Goal: Information Seeking & Learning: Learn about a topic

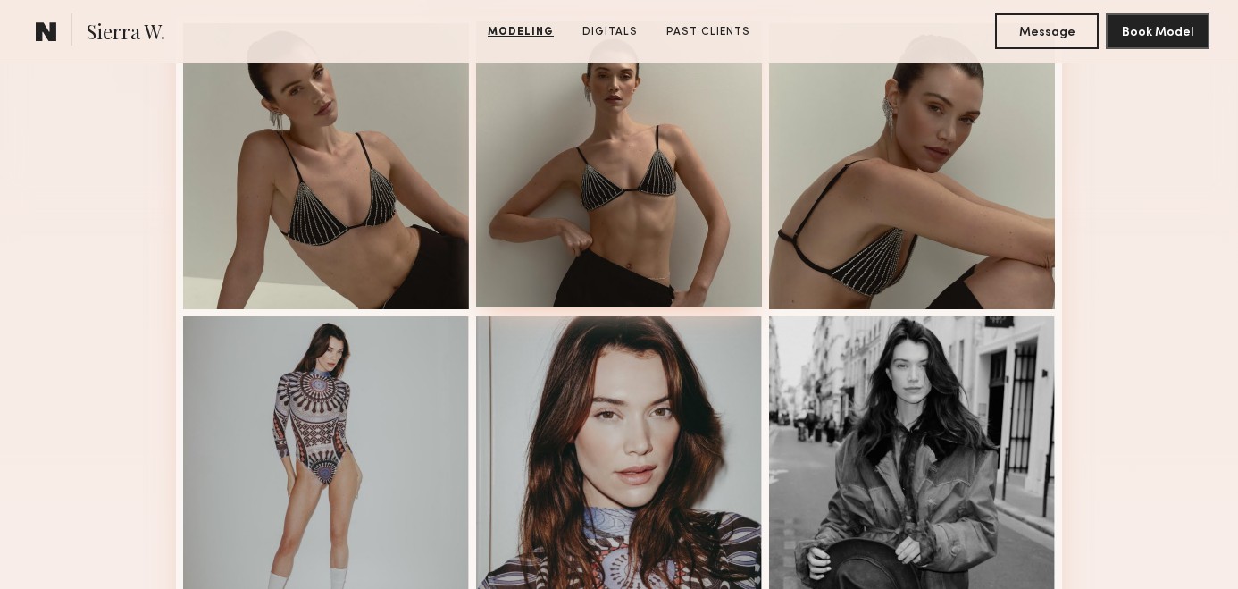
scroll to position [662, 0]
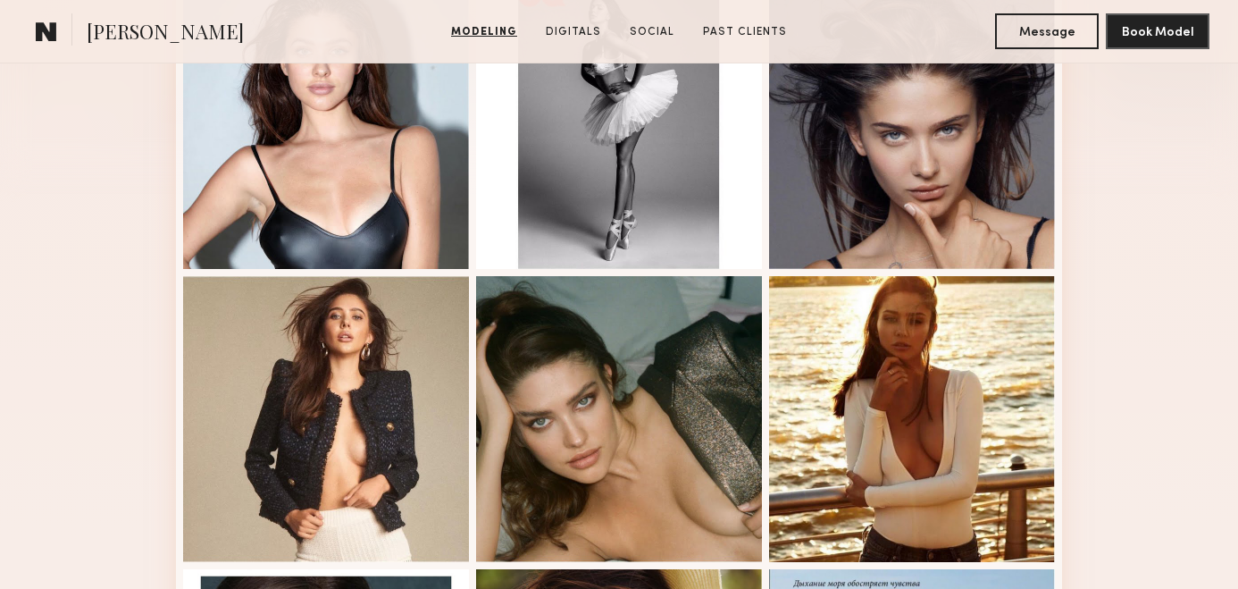
scroll to position [726, 0]
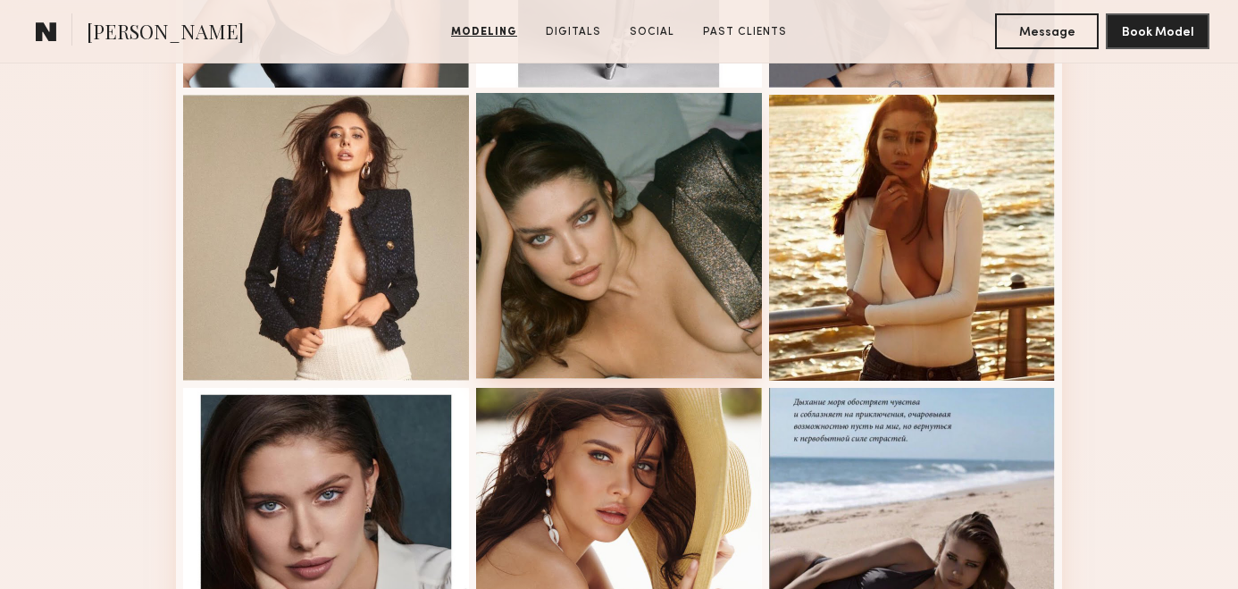
click at [633, 243] on div at bounding box center [619, 236] width 286 height 286
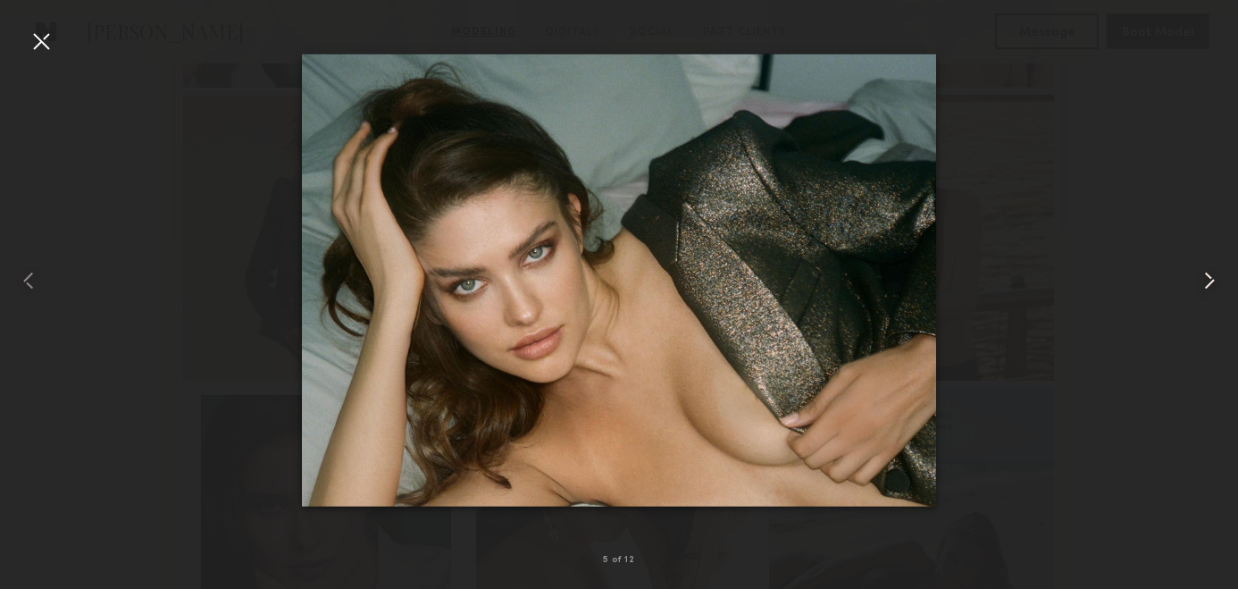
click at [1213, 281] on common-icon at bounding box center [1209, 280] width 29 height 29
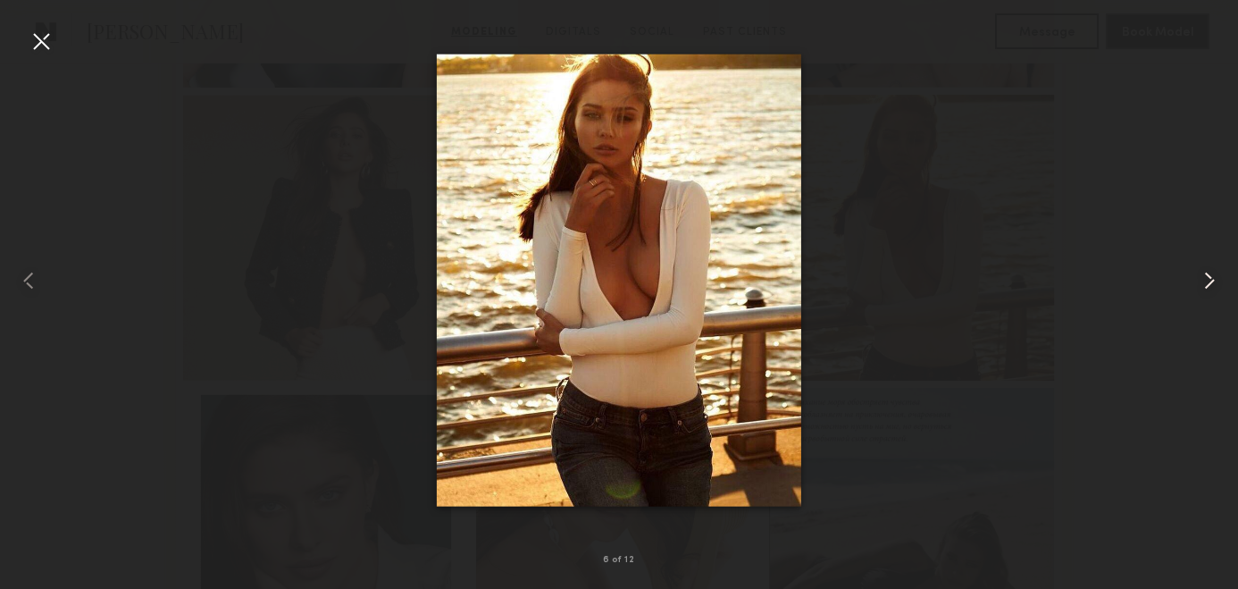
click at [1213, 281] on common-icon at bounding box center [1209, 280] width 29 height 29
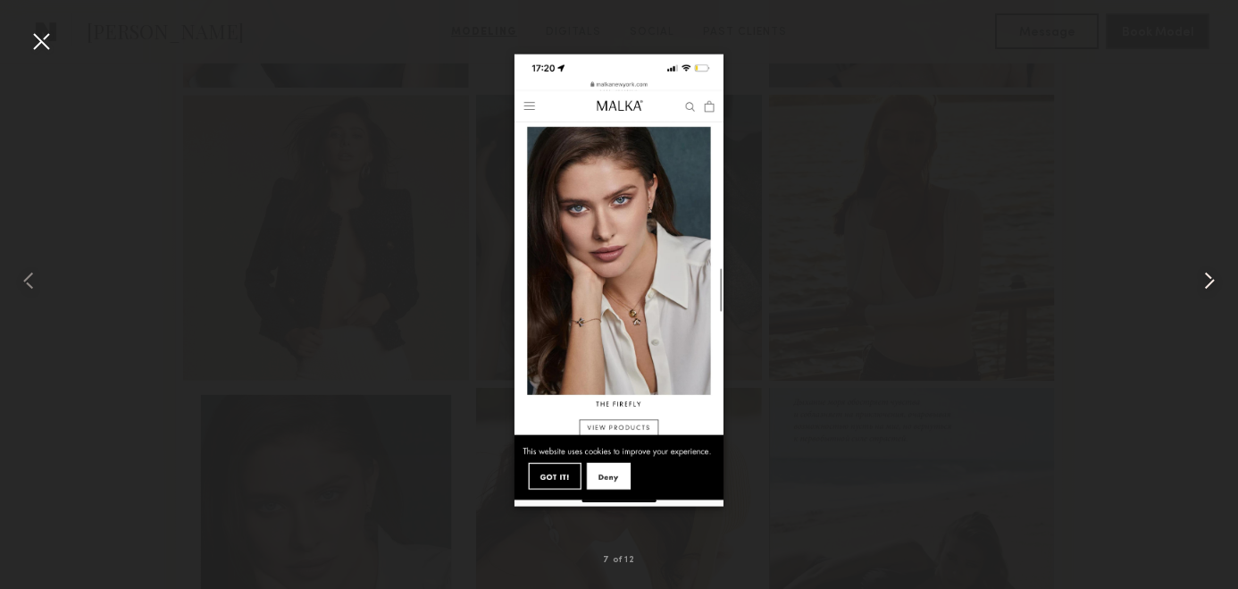
click at [1213, 281] on common-icon at bounding box center [1209, 280] width 29 height 29
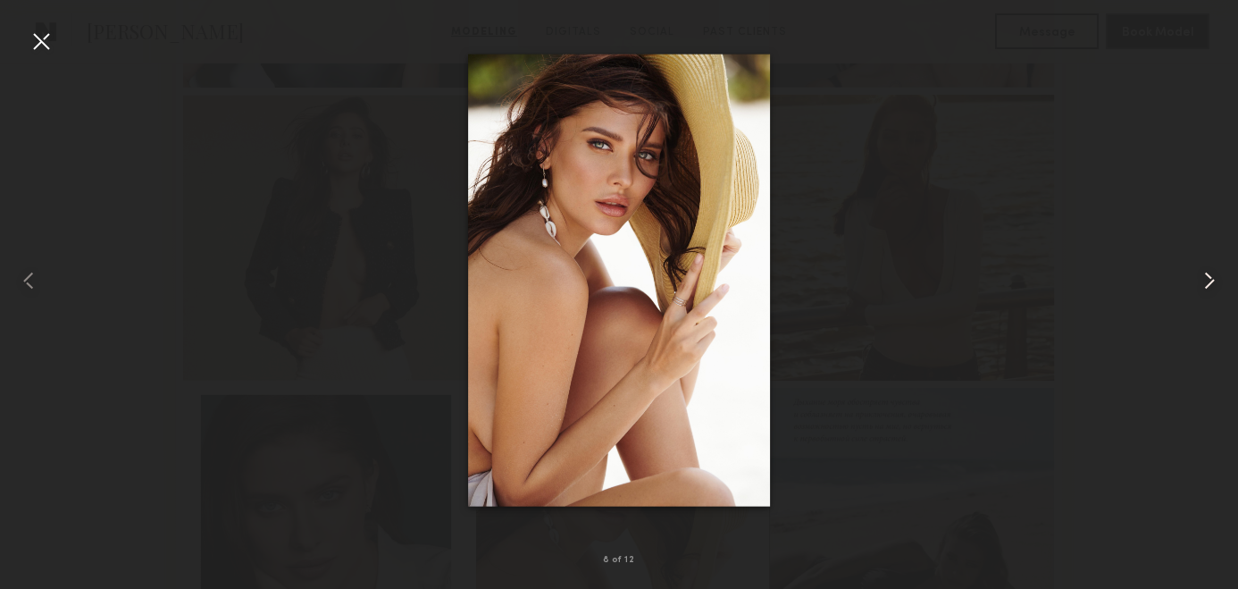
click at [1213, 281] on common-icon at bounding box center [1209, 280] width 29 height 29
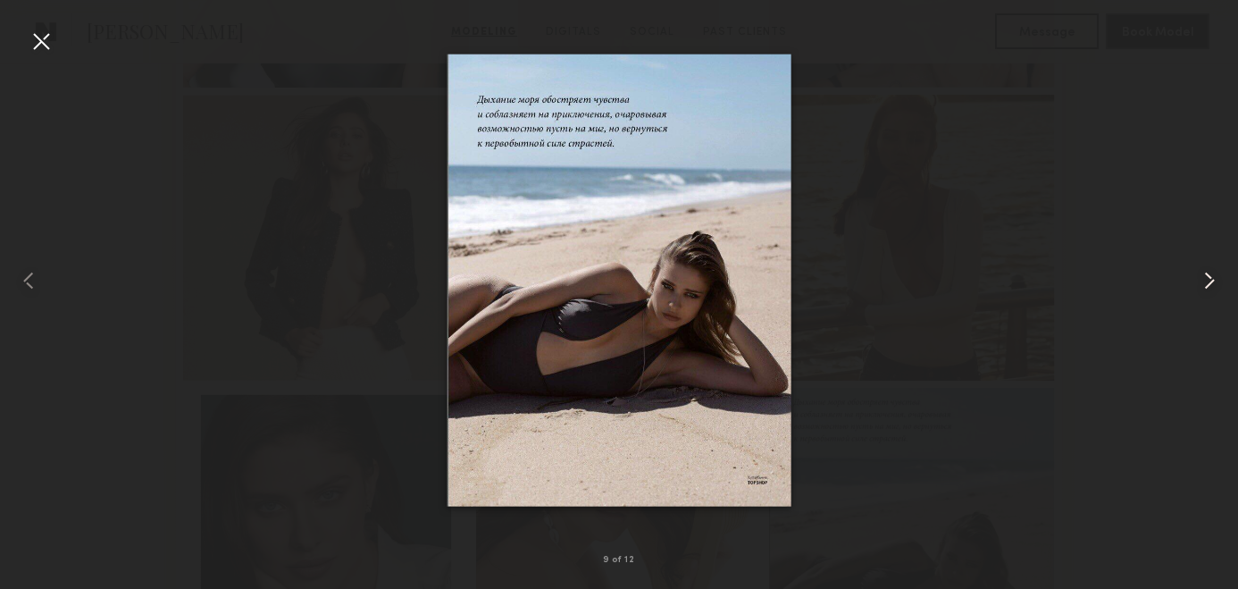
click at [1209, 280] on common-icon at bounding box center [1209, 280] width 29 height 29
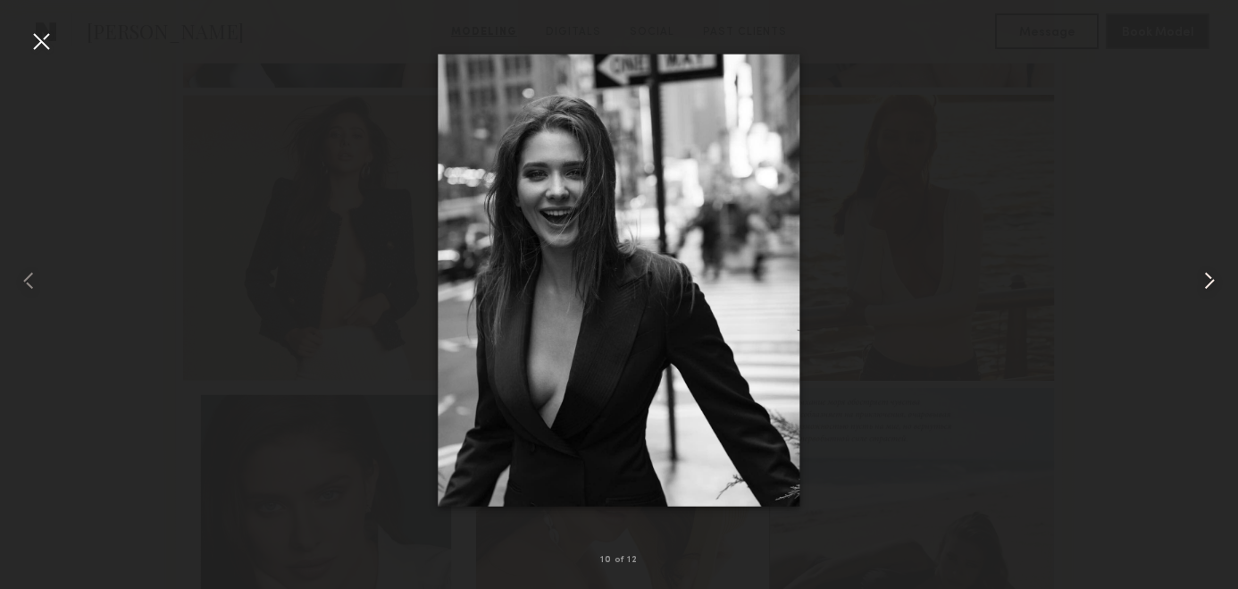
click at [1209, 280] on common-icon at bounding box center [1209, 280] width 29 height 29
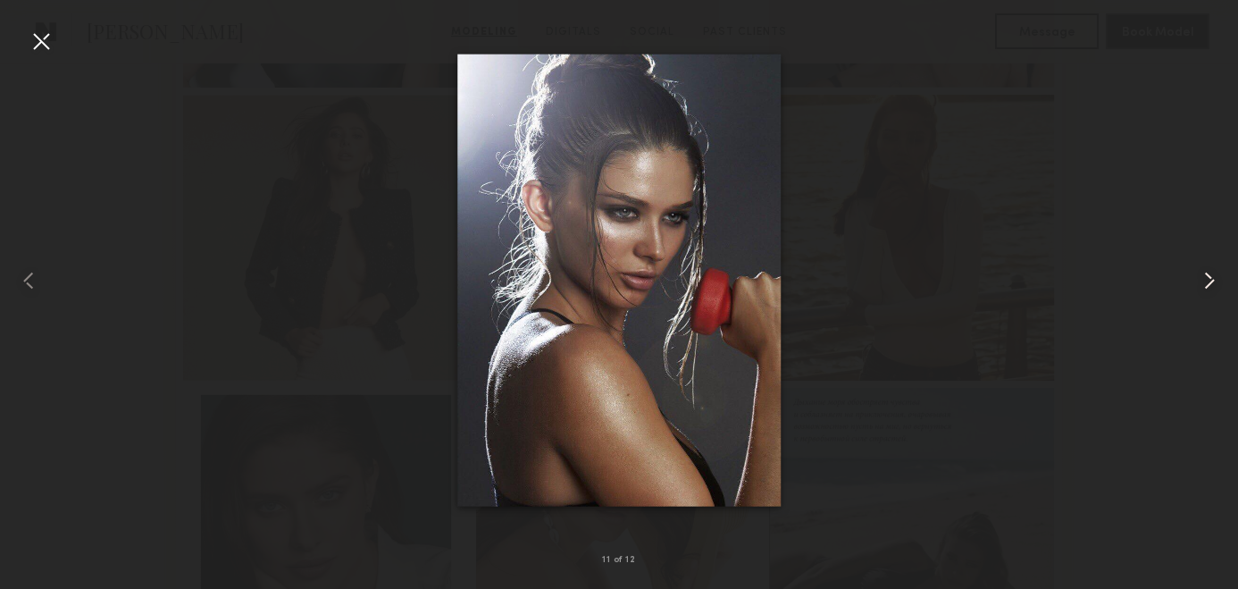
click at [1209, 280] on common-icon at bounding box center [1209, 280] width 29 height 29
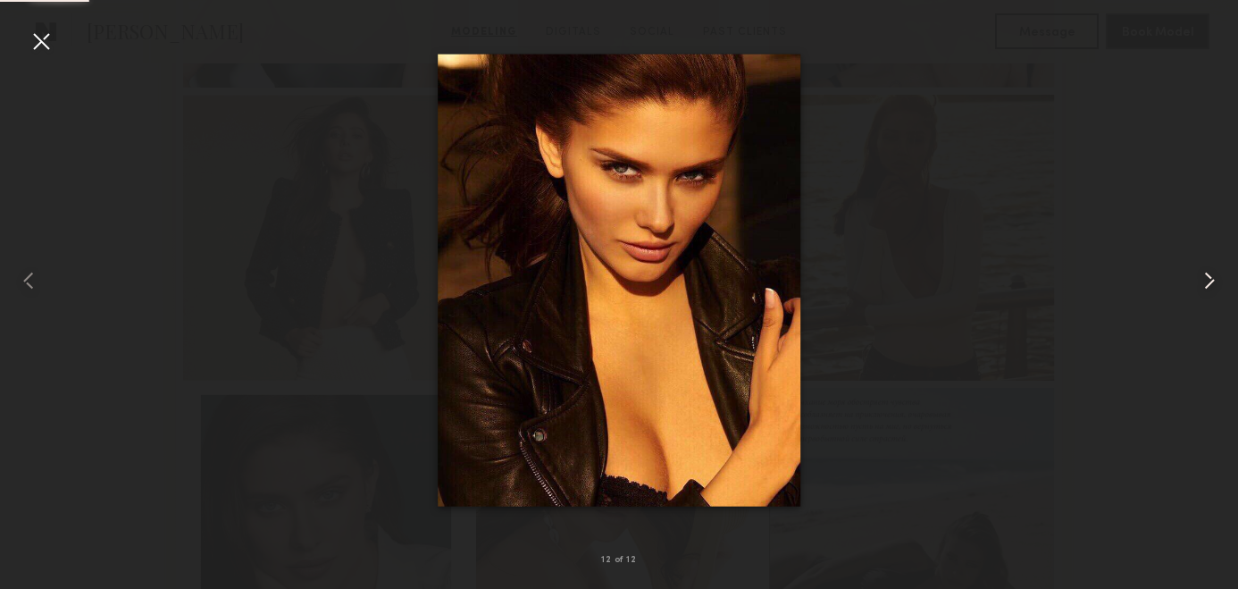
click at [1209, 280] on common-icon at bounding box center [1209, 280] width 29 height 29
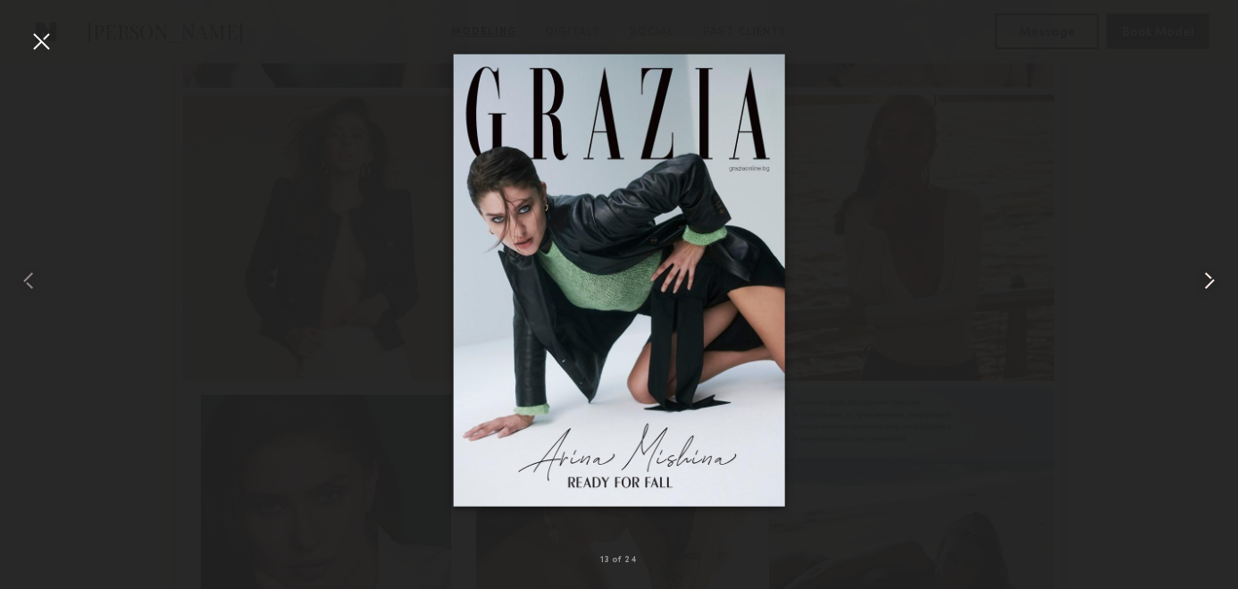
click at [1209, 280] on common-icon at bounding box center [1209, 280] width 29 height 29
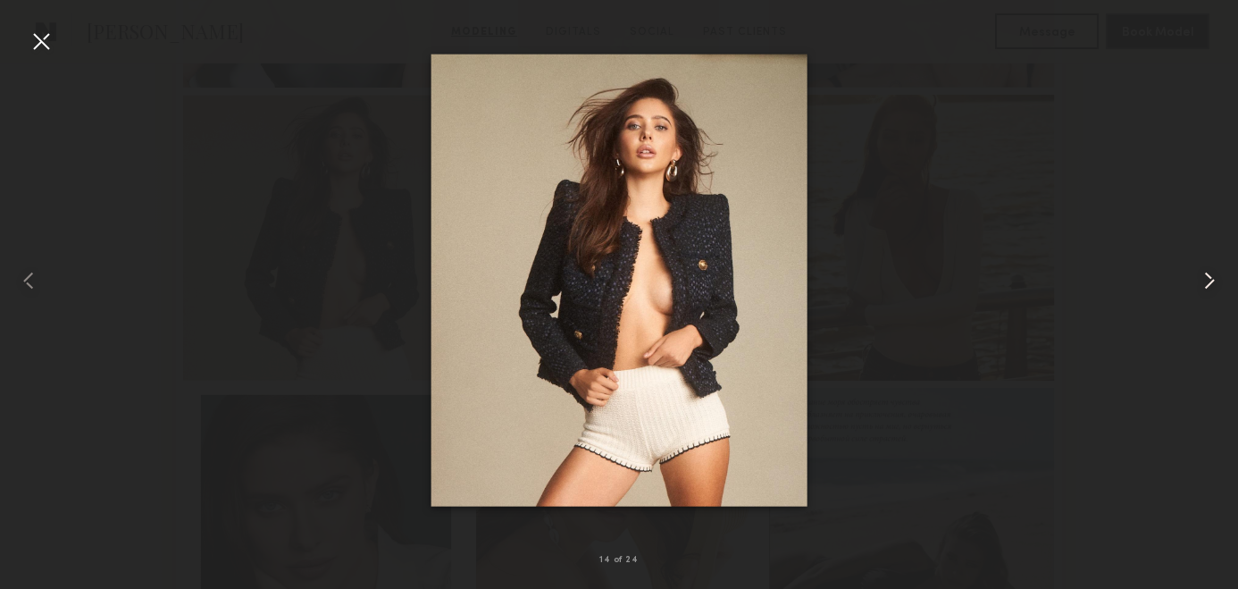
click at [1214, 290] on common-icon at bounding box center [1209, 280] width 29 height 29
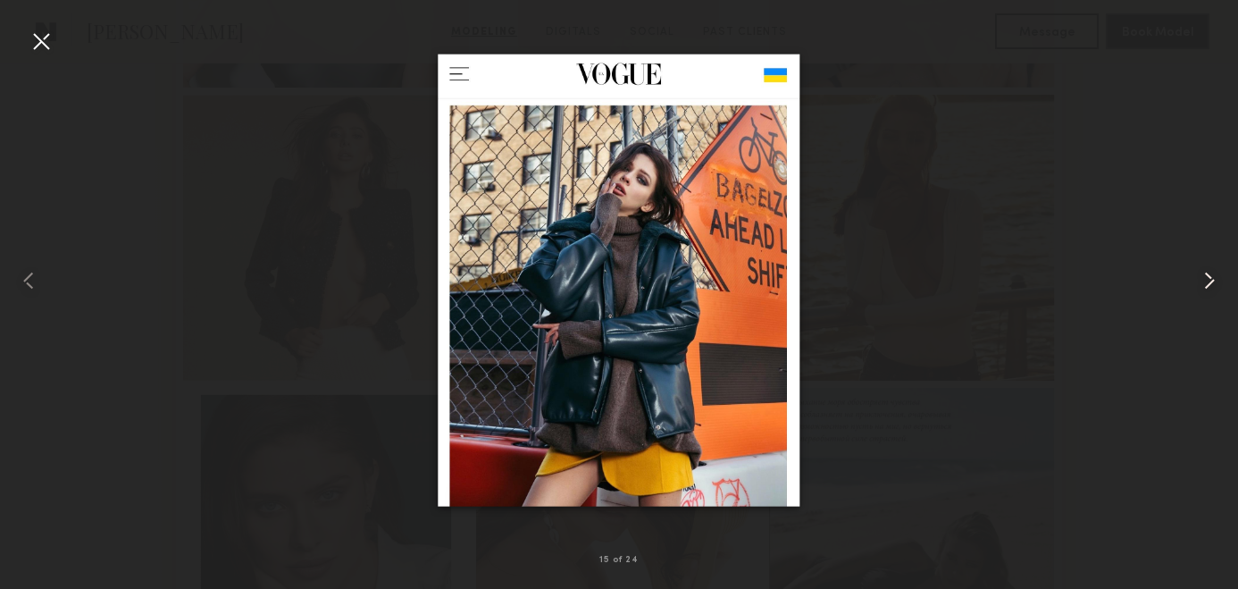
click at [1214, 290] on common-icon at bounding box center [1209, 280] width 29 height 29
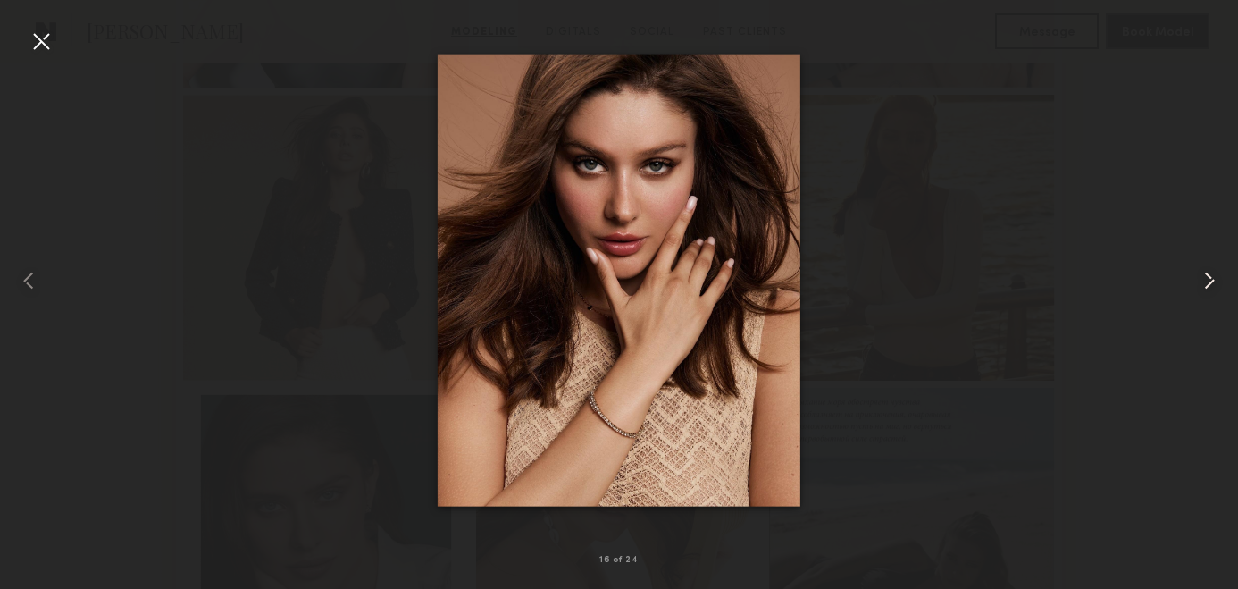
click at [1214, 290] on common-icon at bounding box center [1209, 280] width 29 height 29
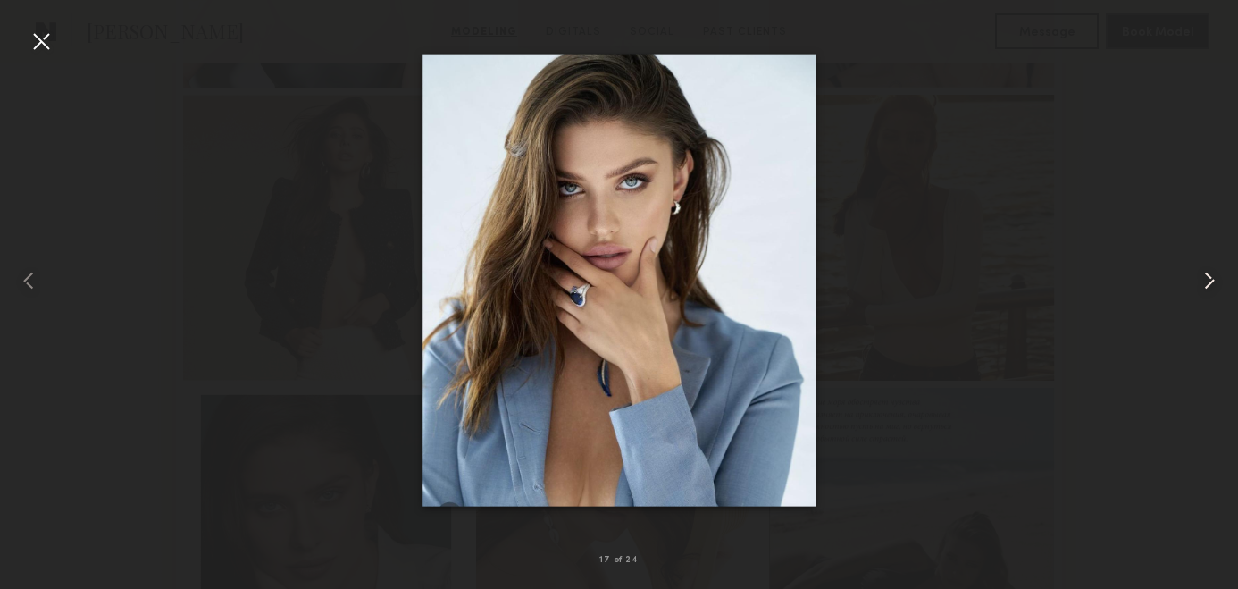
click at [1214, 290] on common-icon at bounding box center [1209, 280] width 29 height 29
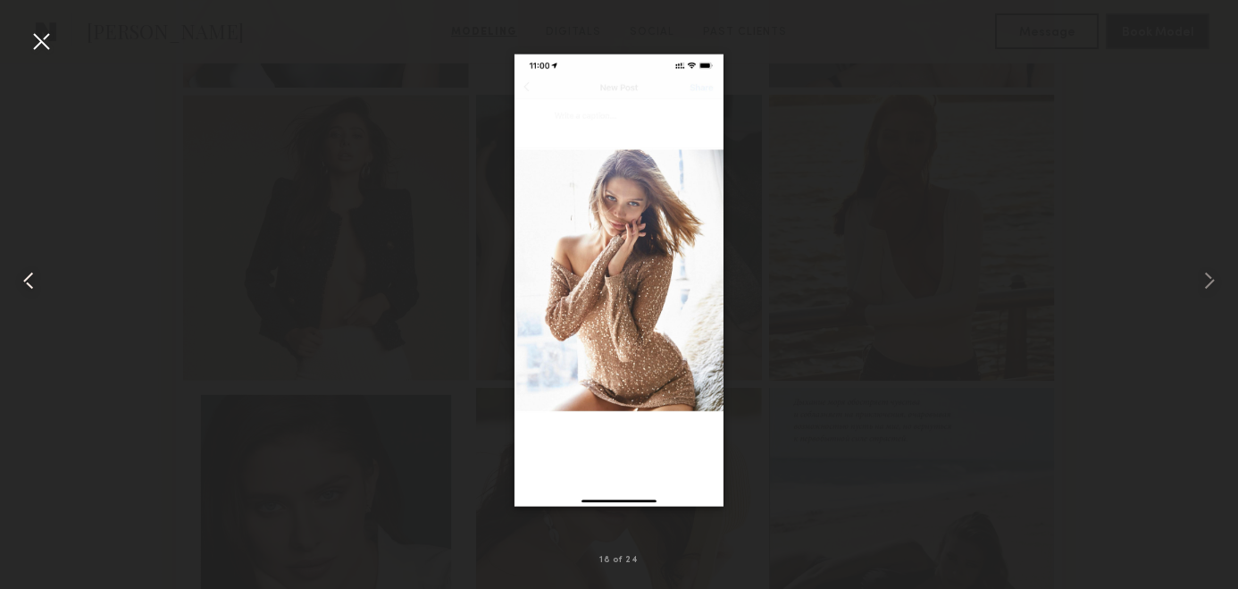
click at [30, 282] on common-icon at bounding box center [28, 280] width 29 height 29
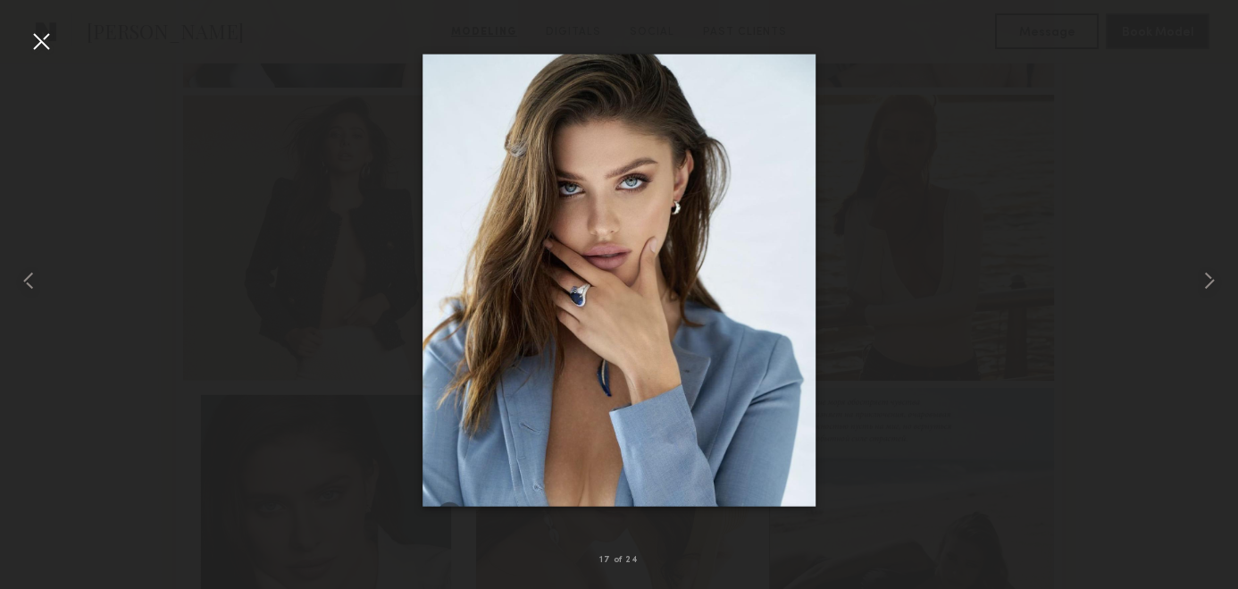
click at [1048, 244] on div at bounding box center [619, 280] width 1238 height 503
click at [41, 46] on div at bounding box center [41, 41] width 29 height 29
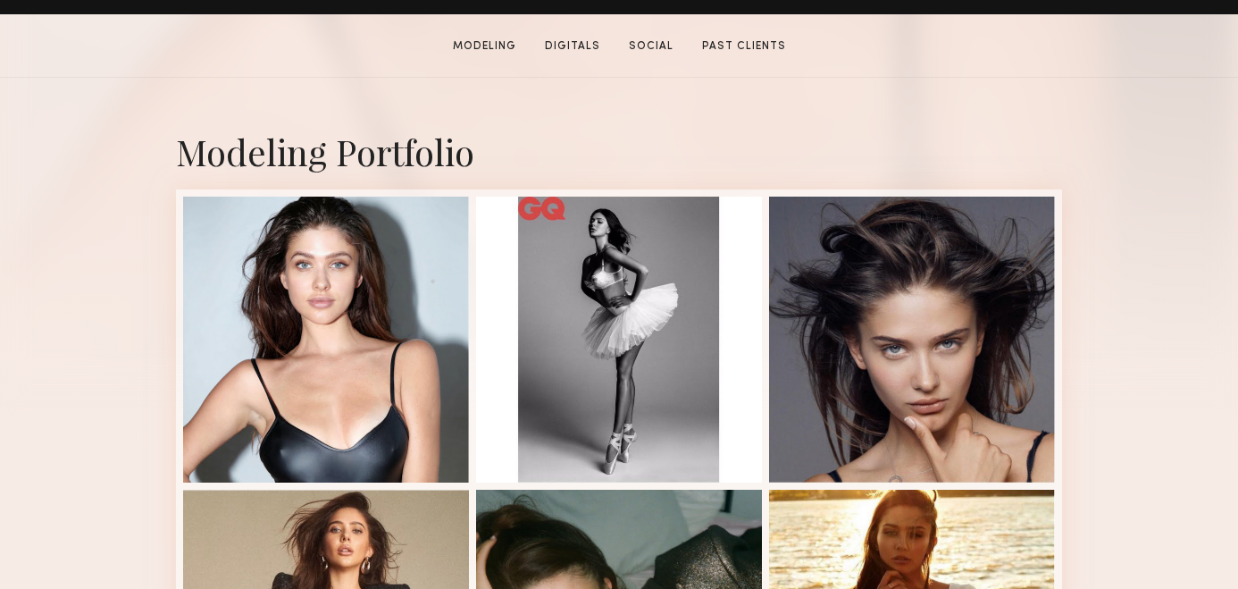
scroll to position [336, 0]
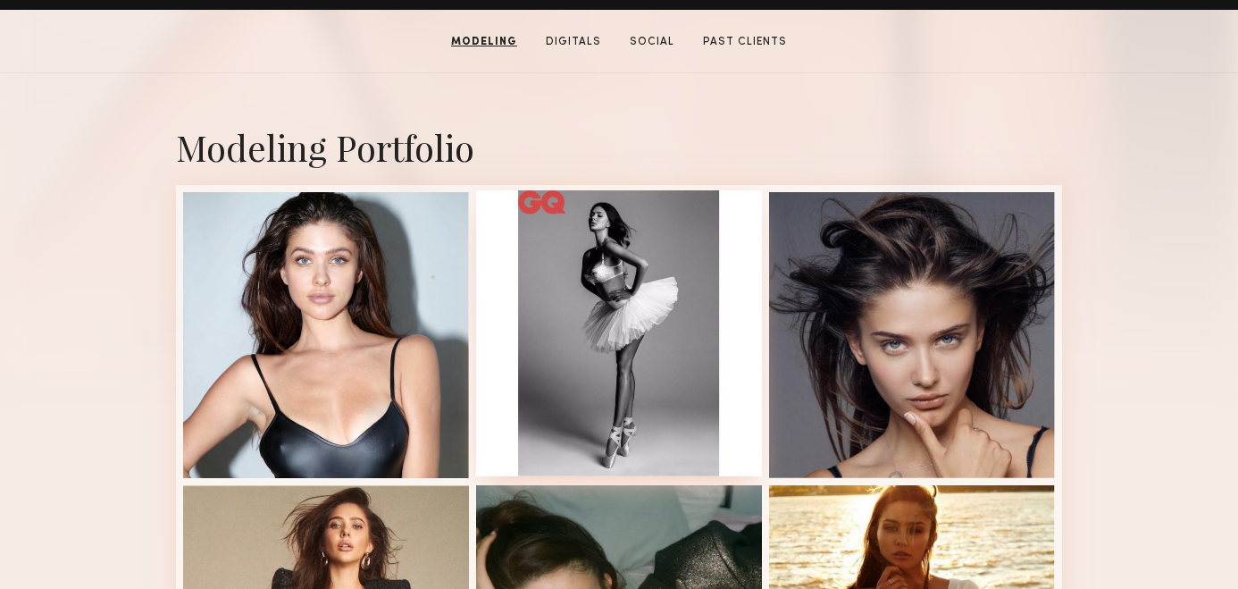
click at [642, 281] on div at bounding box center [619, 333] width 286 height 286
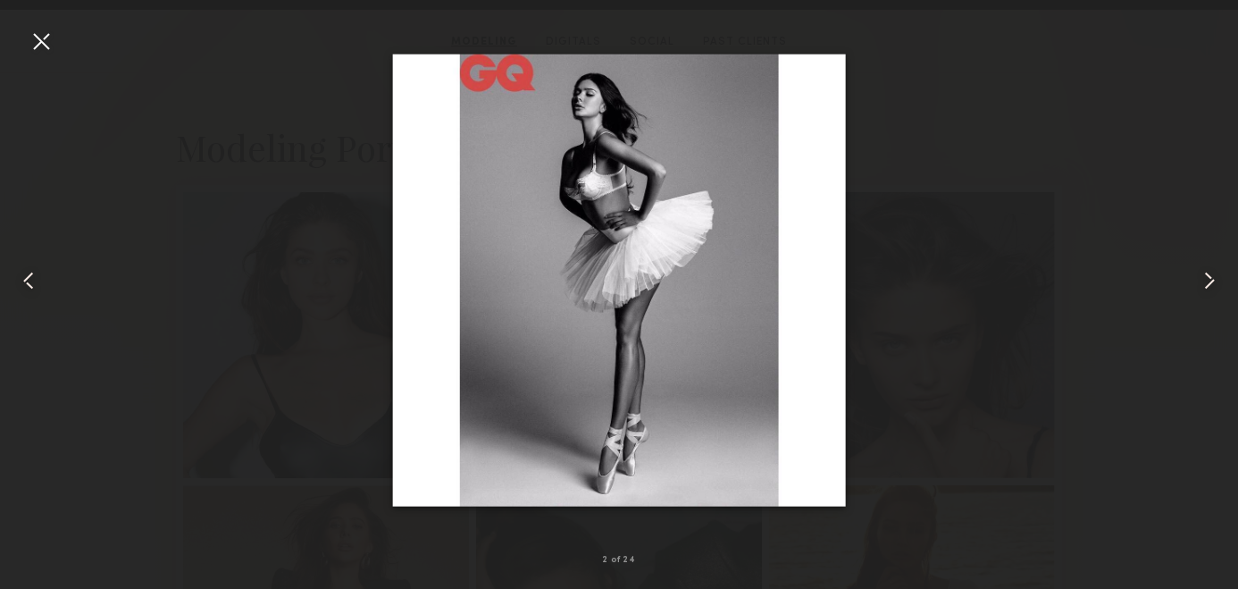
click at [1040, 179] on div at bounding box center [619, 280] width 1238 height 503
click at [44, 51] on div at bounding box center [41, 41] width 29 height 29
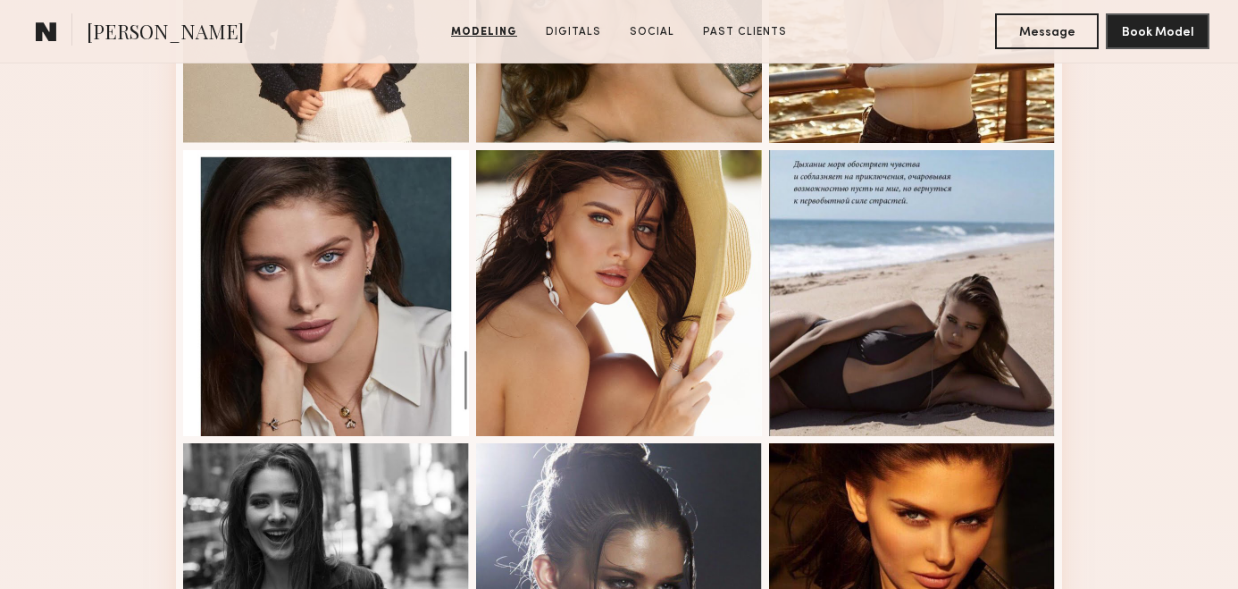
scroll to position [971, 0]
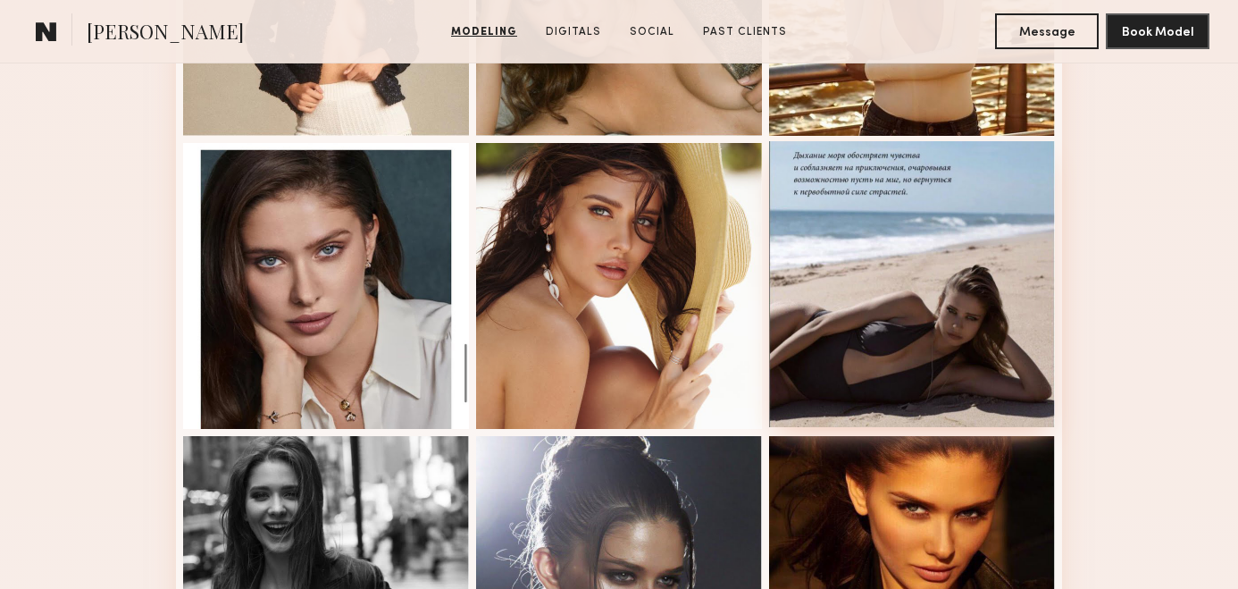
click at [975, 300] on div at bounding box center [912, 284] width 286 height 286
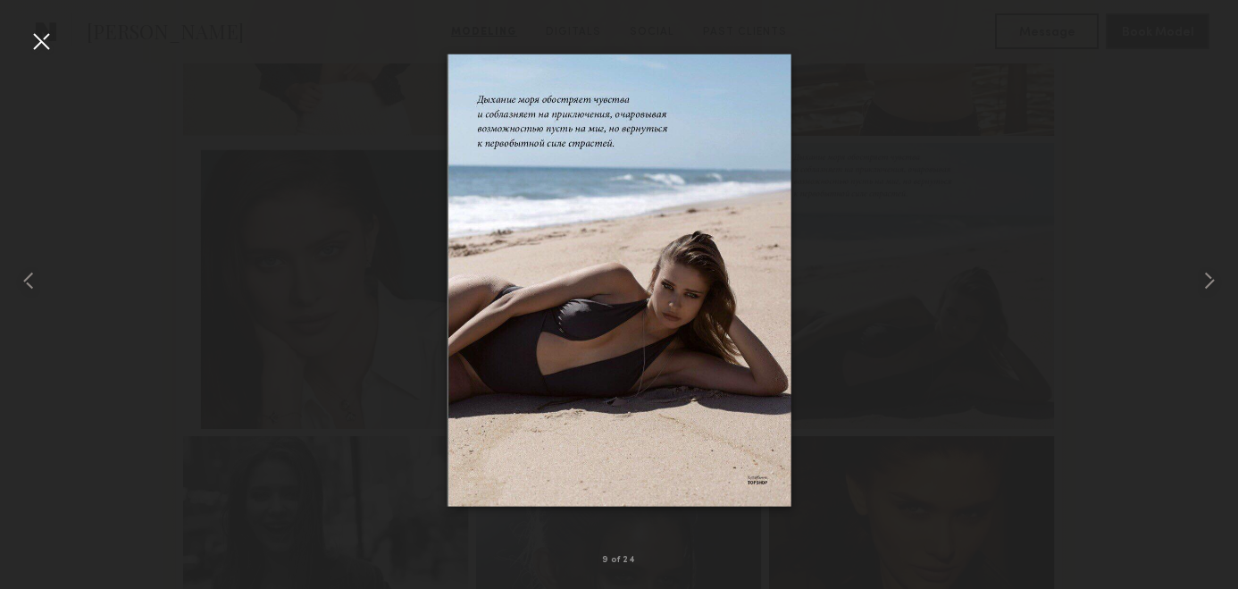
click at [42, 38] on div at bounding box center [41, 41] width 29 height 29
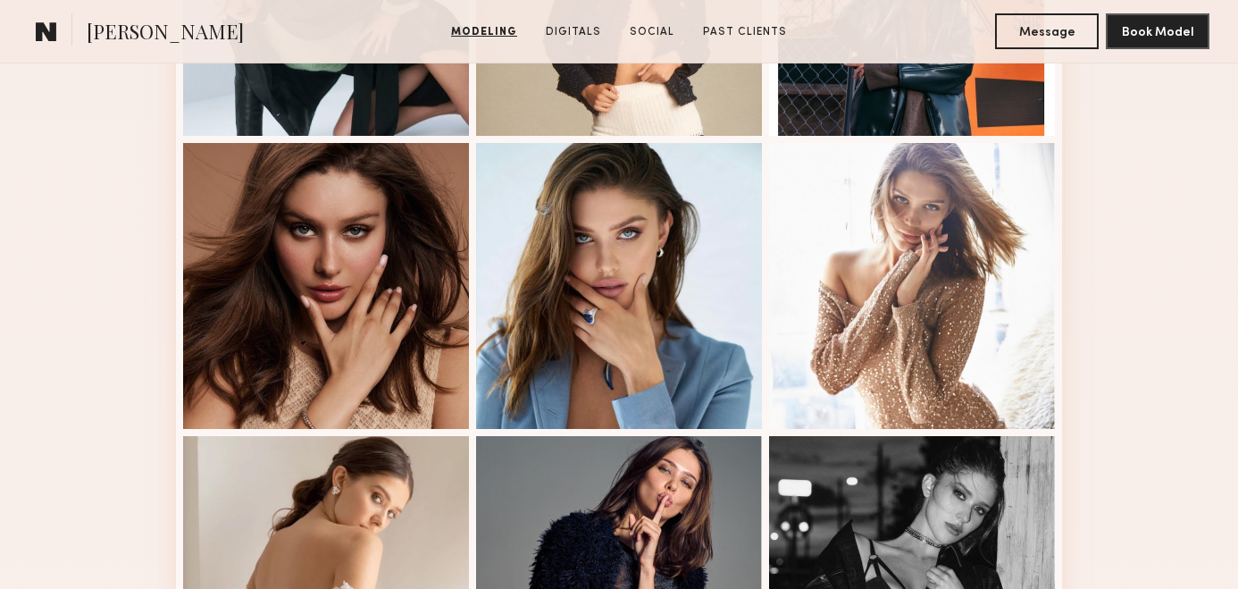
scroll to position [1852, 0]
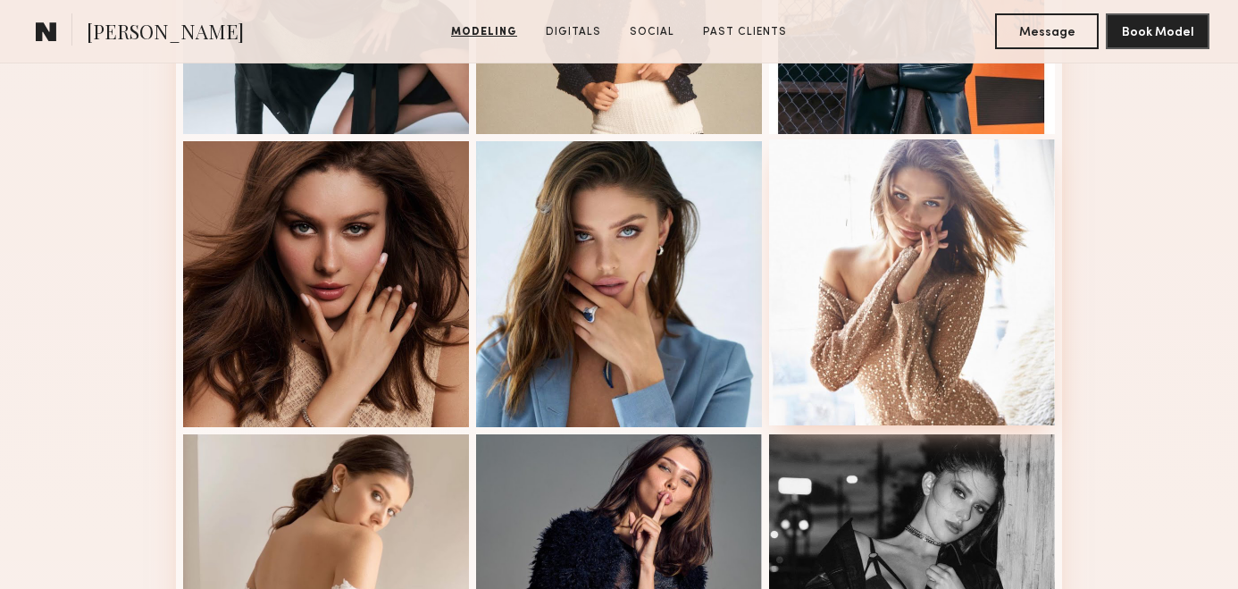
click at [902, 256] on div at bounding box center [912, 282] width 286 height 286
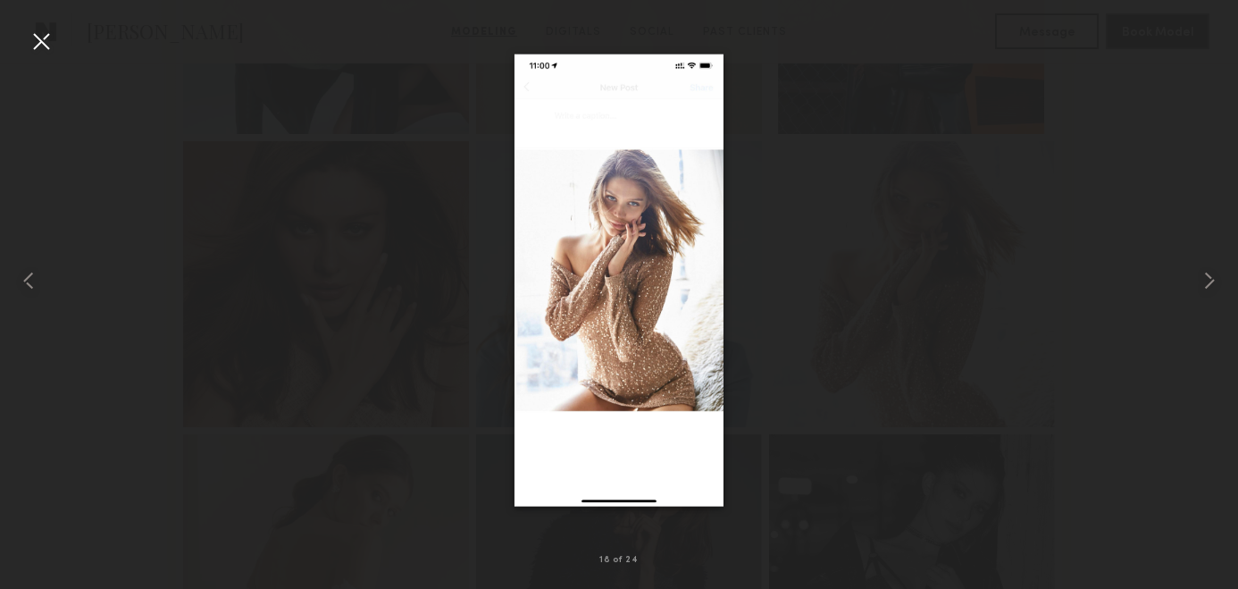
click at [56, 38] on div at bounding box center [619, 280] width 1238 height 503
click at [42, 39] on div at bounding box center [41, 41] width 29 height 29
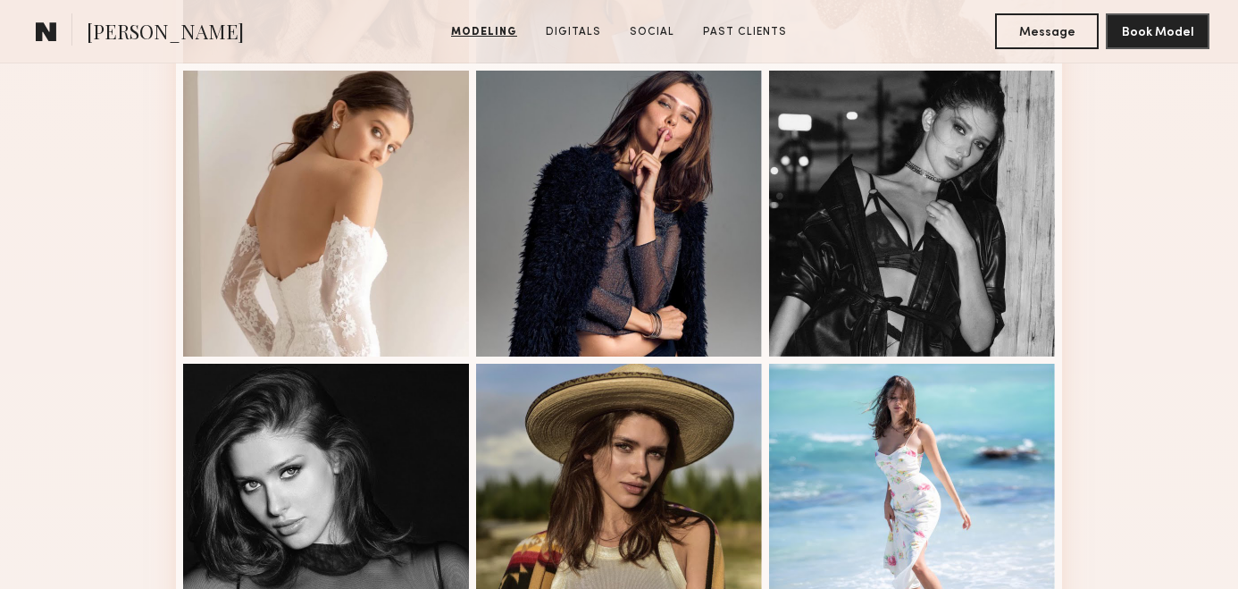
scroll to position [2101, 0]
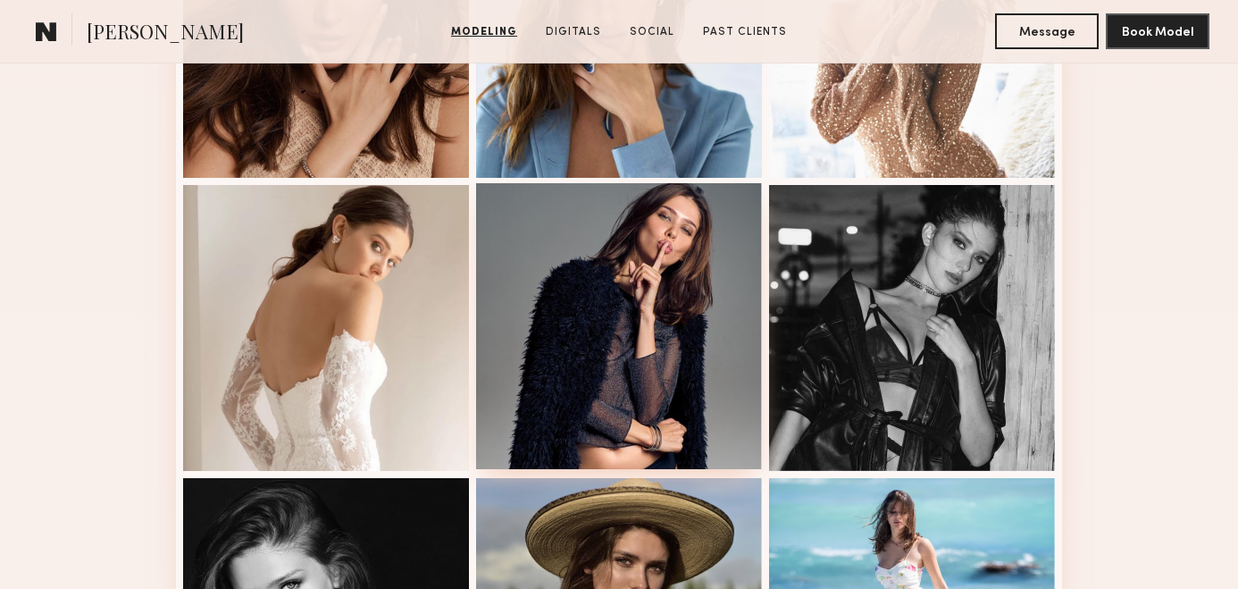
click at [691, 339] on div at bounding box center [619, 326] width 286 height 286
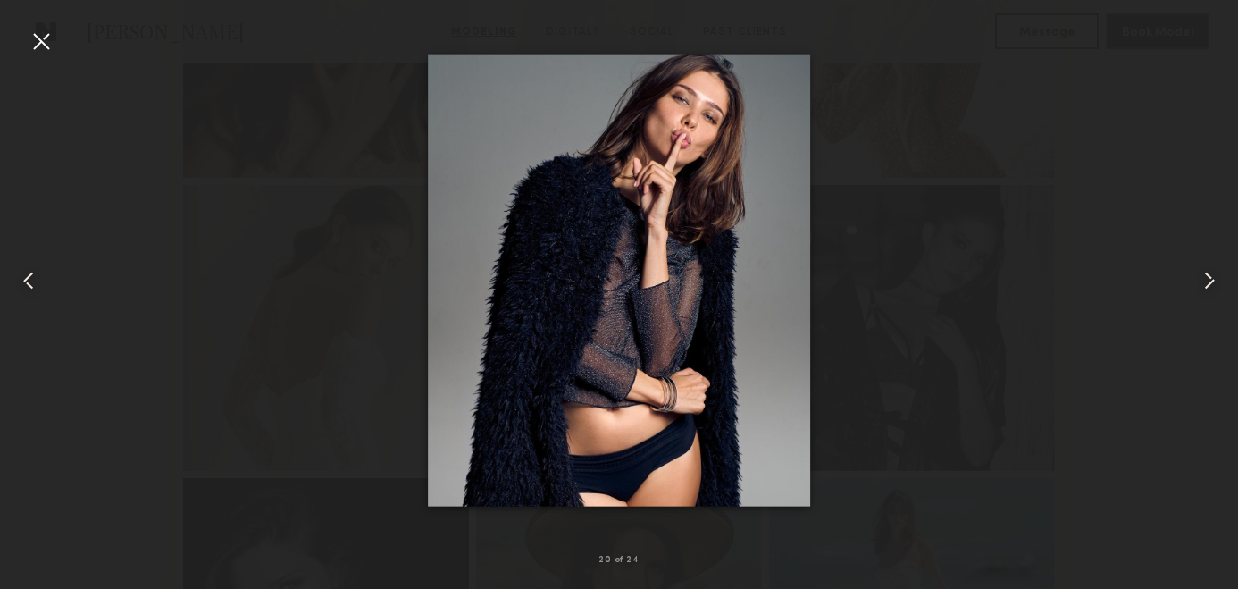
click at [52, 48] on div at bounding box center [41, 41] width 29 height 29
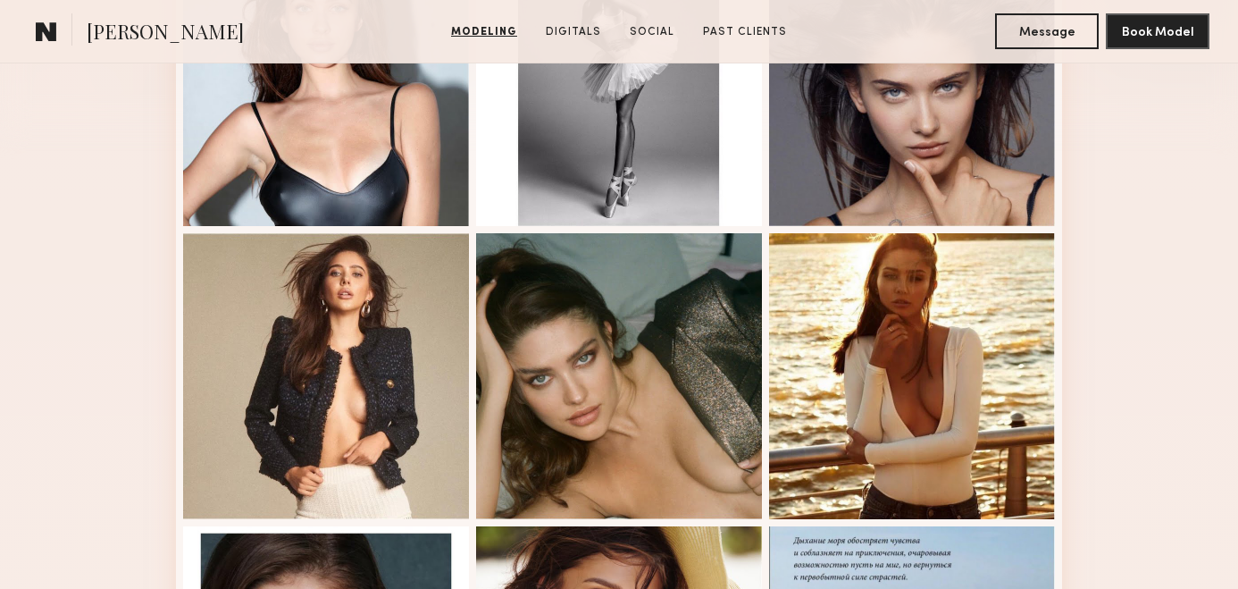
scroll to position [0, 0]
